Goal: Check status: Check status

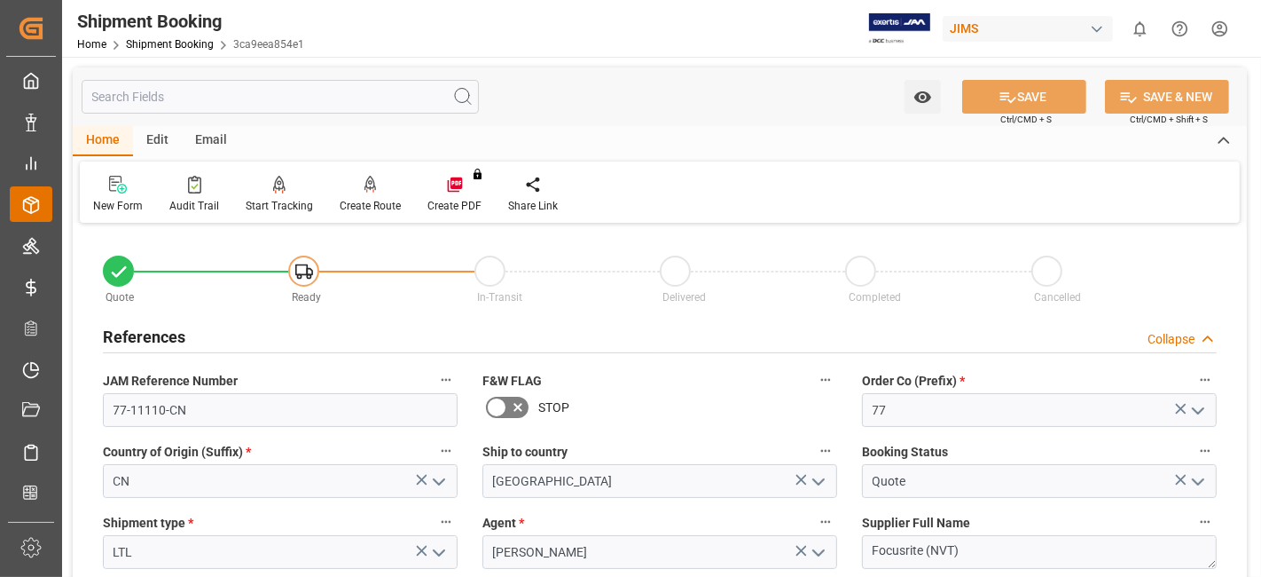
scroll to position [1379, 0]
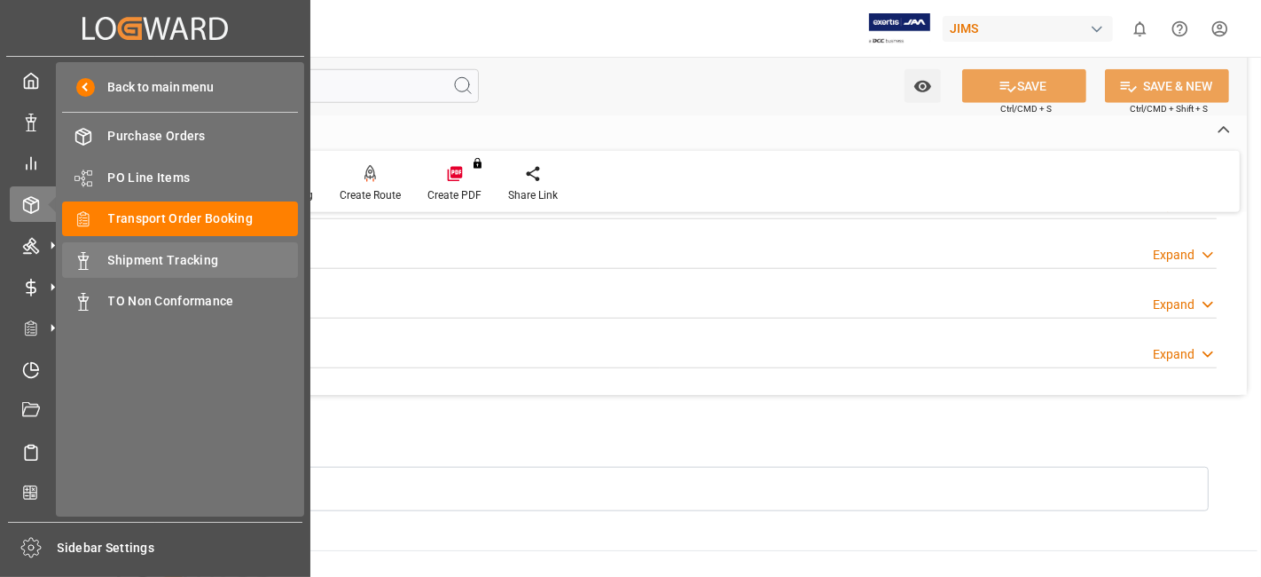
click at [197, 260] on span "Shipment Tracking" at bounding box center [203, 260] width 191 height 19
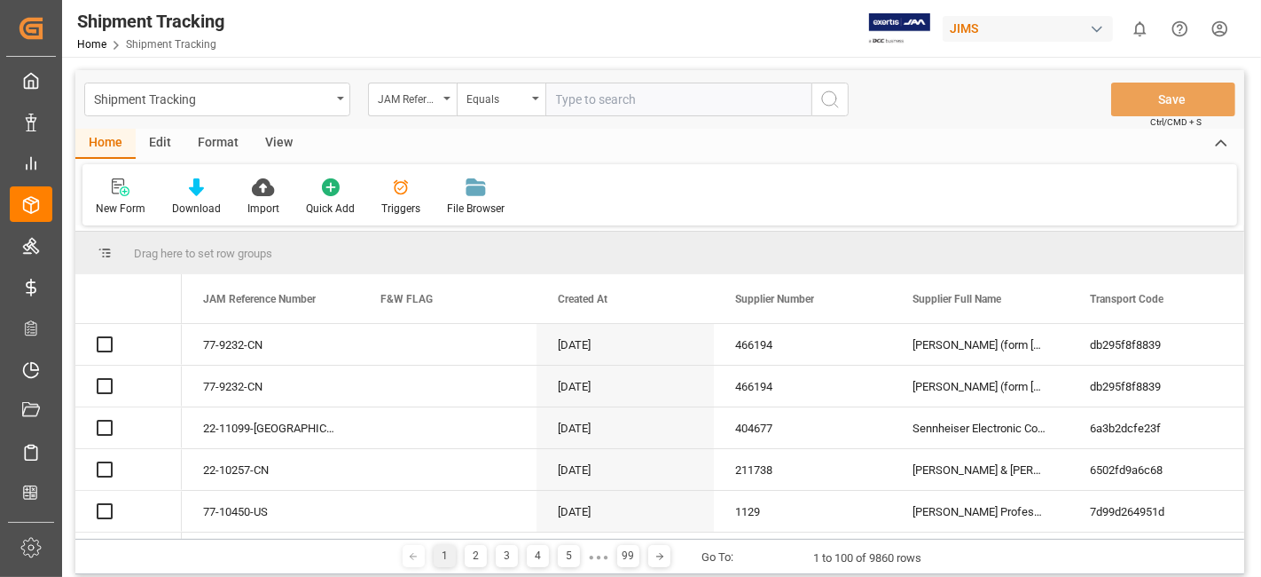
click at [578, 102] on input "text" at bounding box center [679, 100] width 266 height 34
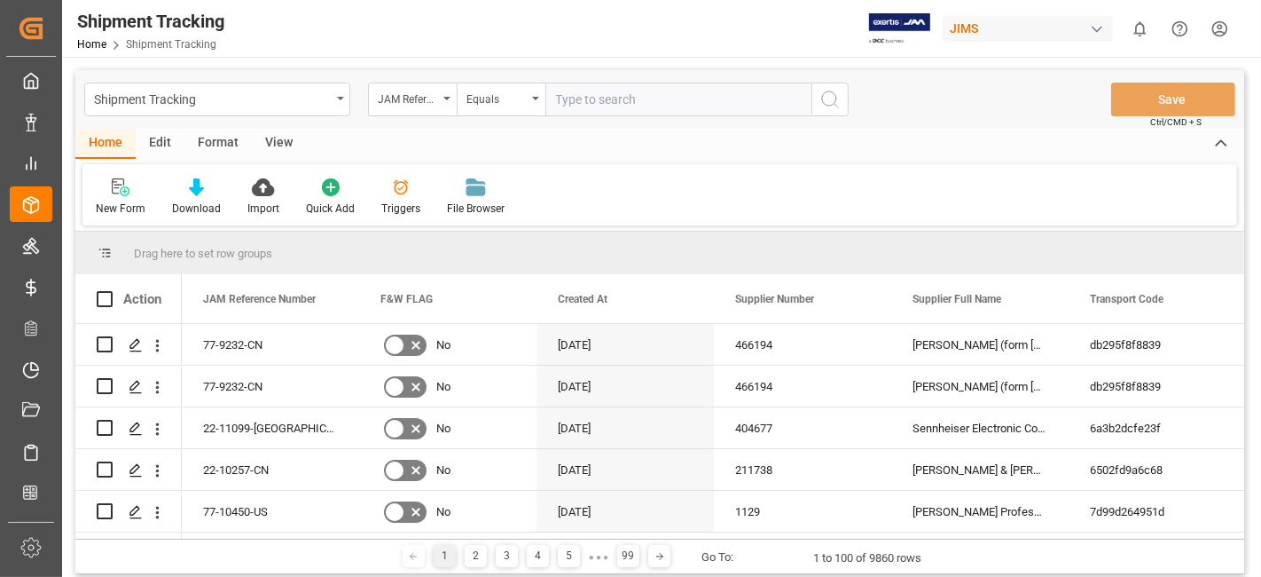
click at [578, 102] on input "text" at bounding box center [679, 100] width 266 height 34
type input "77-10772-IT"
click at [839, 99] on icon "search button" at bounding box center [830, 99] width 21 height 21
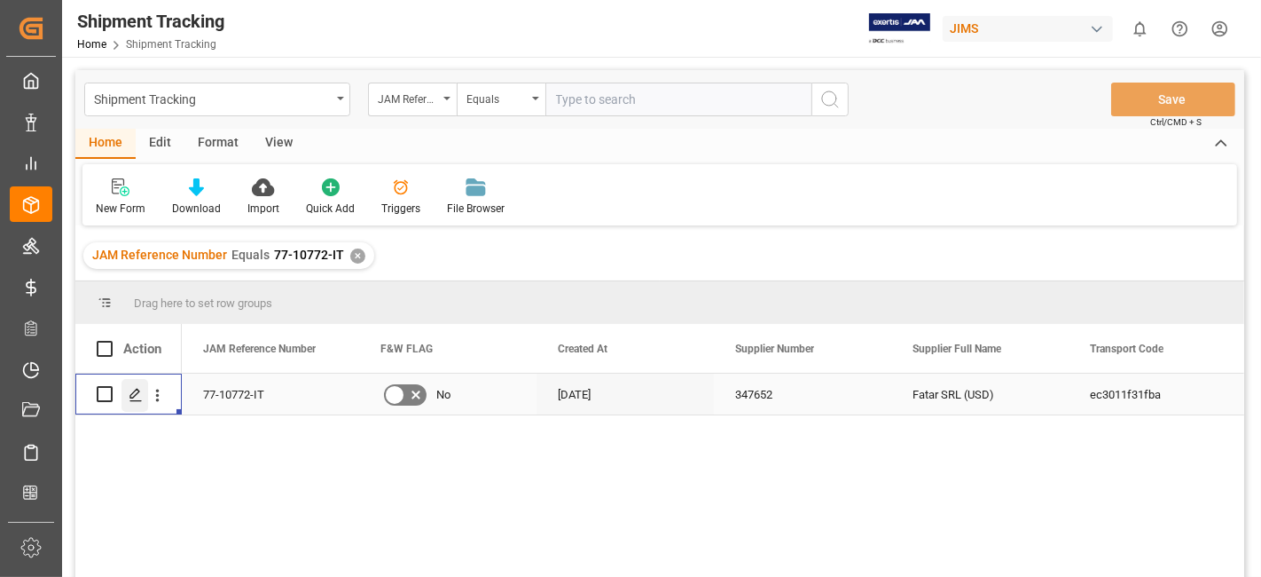
click at [131, 394] on icon "Press SPACE to select this row." at bounding box center [136, 395] width 14 height 14
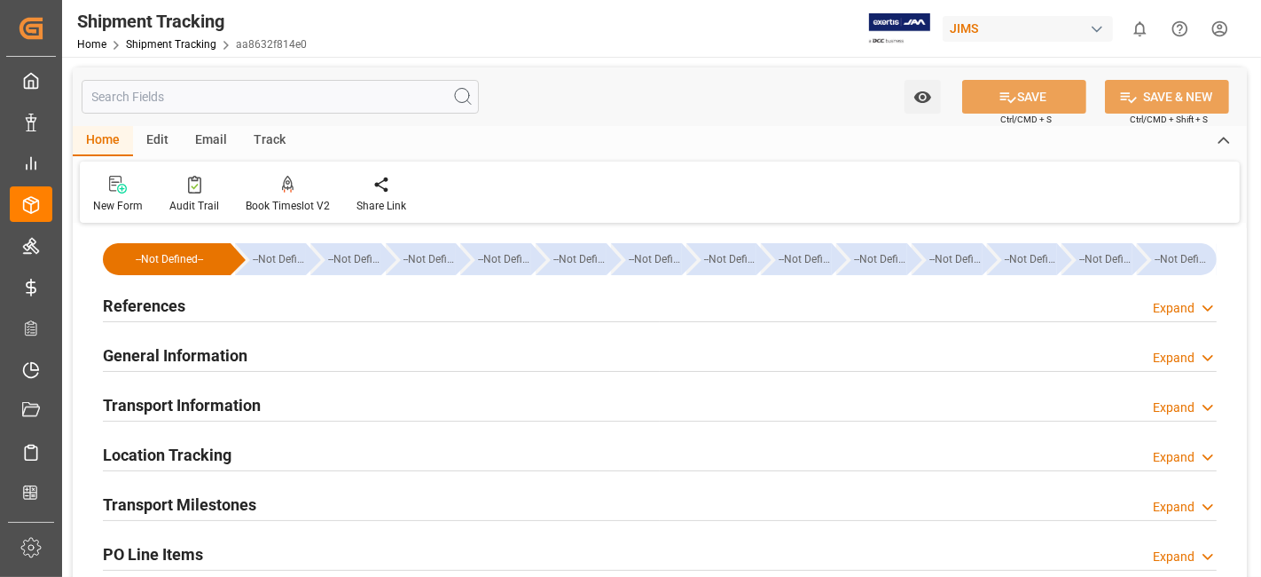
click at [204, 309] on div "References Expand" at bounding box center [660, 304] width 1114 height 34
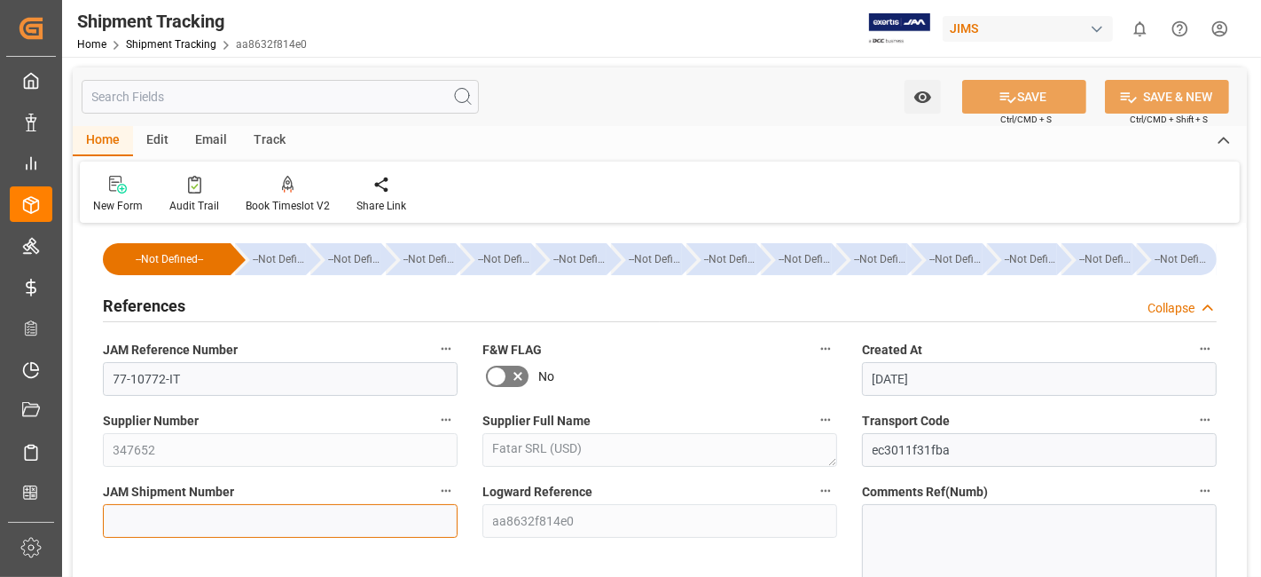
click at [157, 519] on input at bounding box center [280, 521] width 355 height 34
paste input "73059"
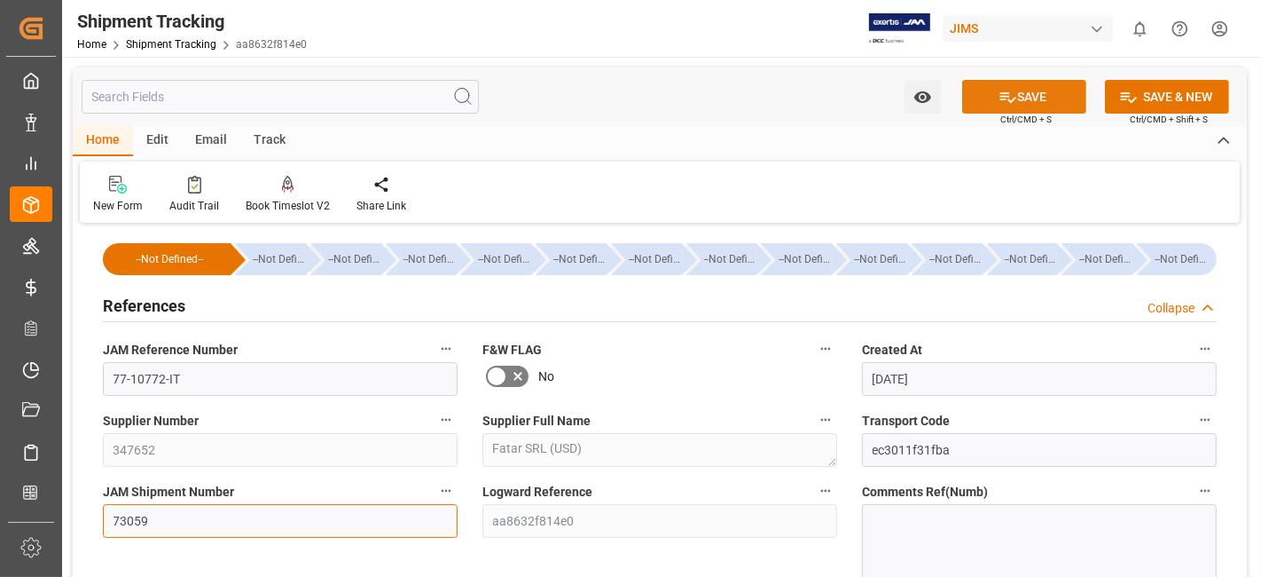
type input "73059"
click at [991, 110] on button "SAVE" at bounding box center [1025, 97] width 124 height 34
